Goal: Task Accomplishment & Management: Manage account settings

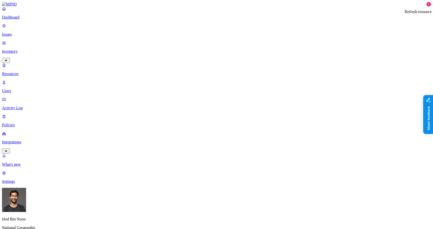
click at [48, 222] on html "Dashboard Issues Inventory Activity Log Policies Integrations Cloud Endpoints W…" at bounding box center [216, 178] width 433 height 356
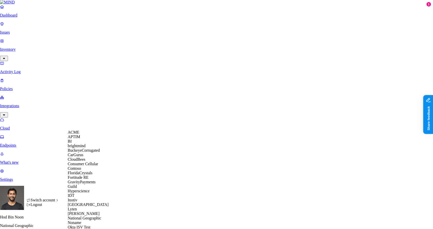
click at [89, 134] on div "ACME" at bounding box center [92, 132] width 49 height 5
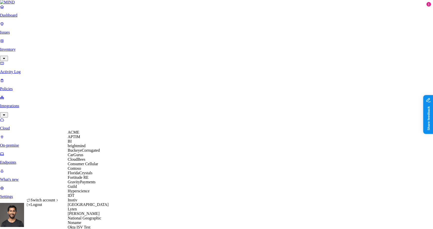
click at [84, 161] on span "CloudBees" at bounding box center [77, 159] width 18 height 4
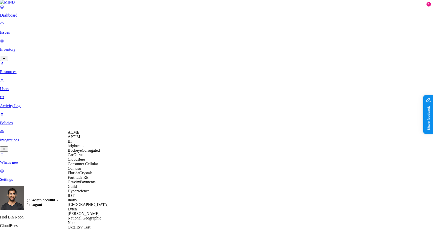
scroll to position [166, 0]
click at [90, 216] on span "National Geographic" at bounding box center [85, 218] width 34 height 4
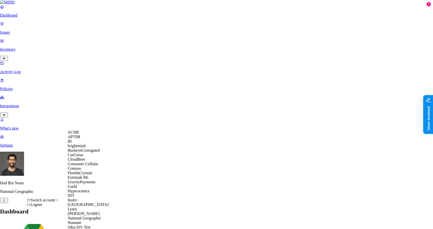
click at [83, 134] on div "ACME" at bounding box center [92, 132] width 49 height 5
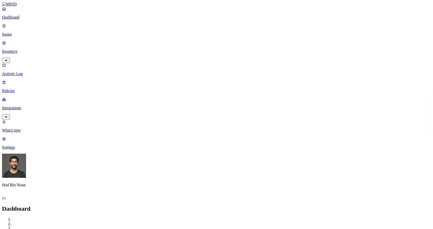
click at [36, 106] on p "Integrations" at bounding box center [216, 108] width 429 height 5
